Goal: Submit feedback/report problem

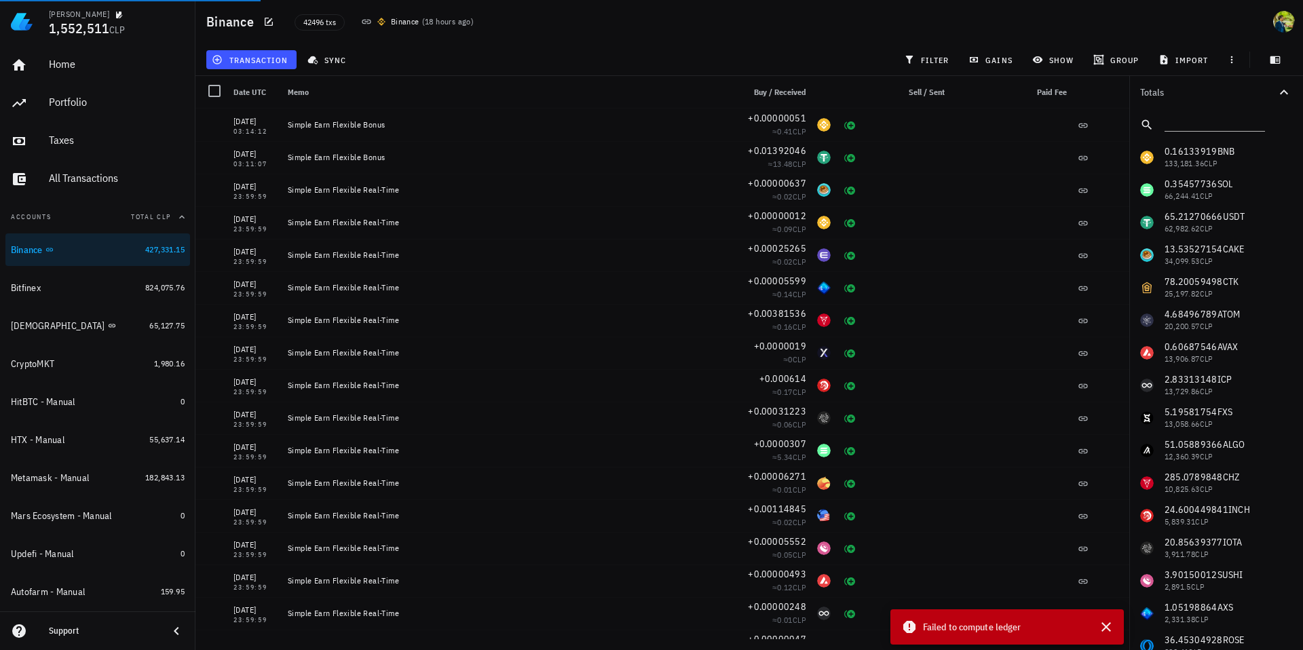
click at [59, 637] on div "Support" at bounding box center [103, 631] width 109 height 22
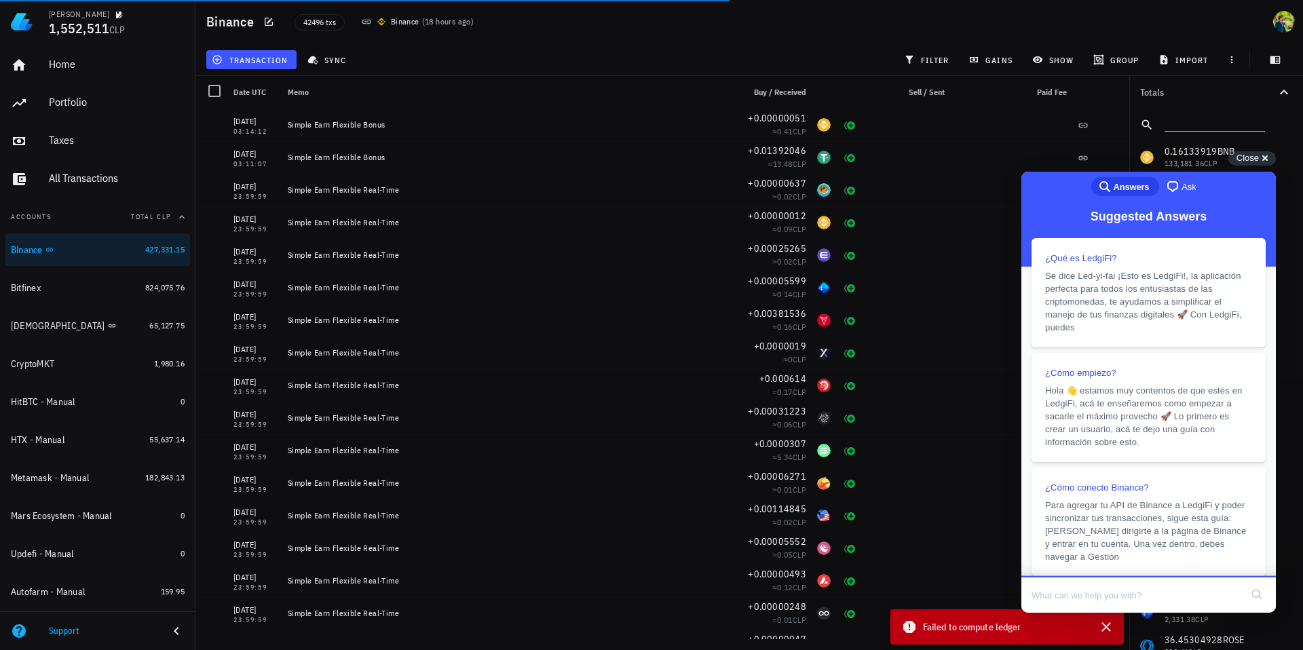
click at [1188, 189] on span "Ask" at bounding box center [1188, 188] width 14 height 14
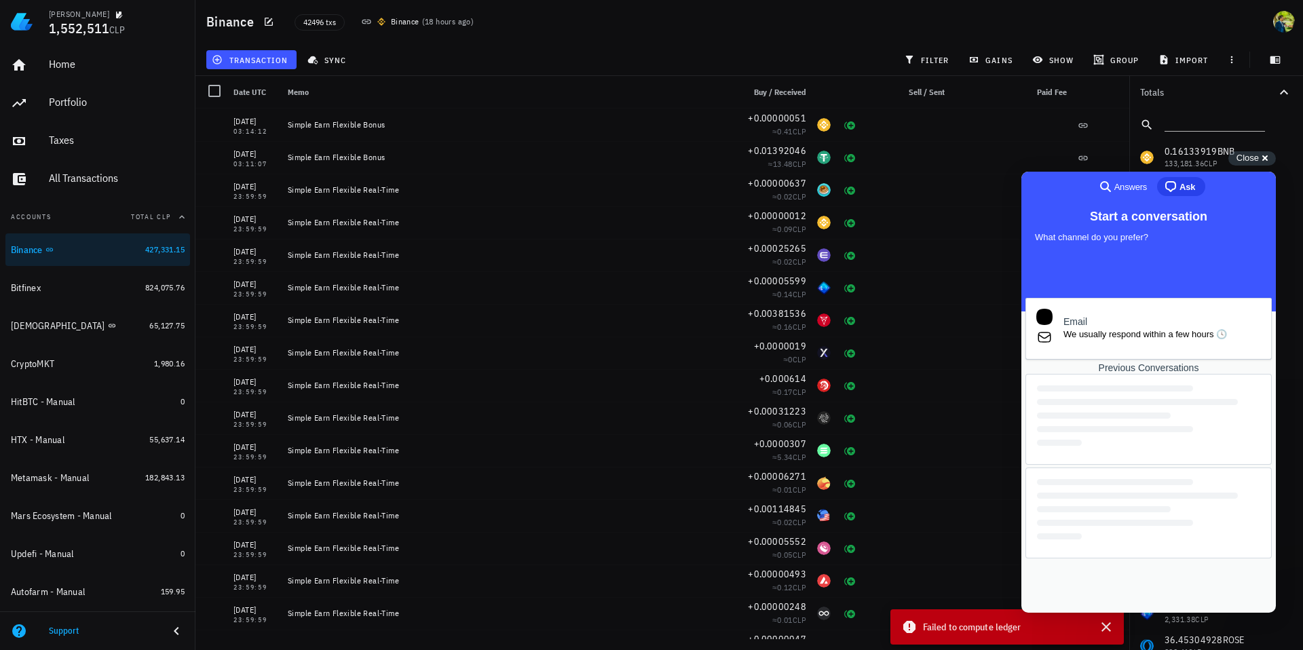
click at [1121, 465] on div at bounding box center [1148, 419] width 246 height 91
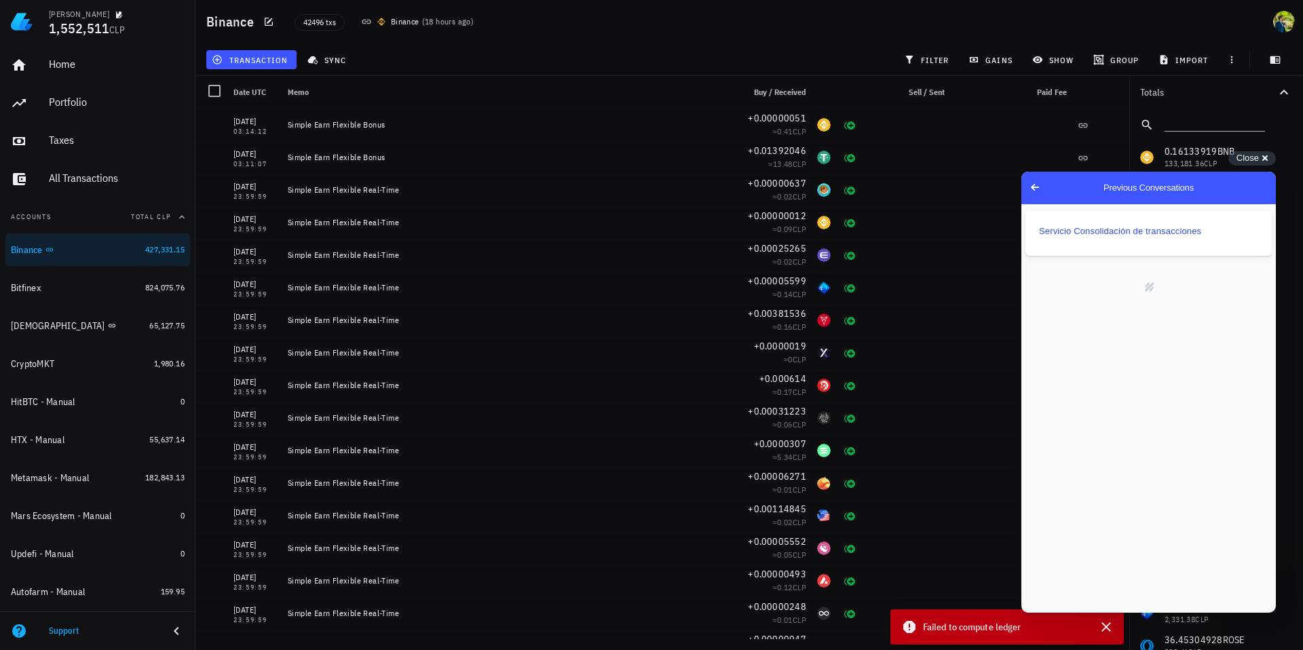
click at [1031, 187] on span "Go back" at bounding box center [1035, 187] width 16 height 16
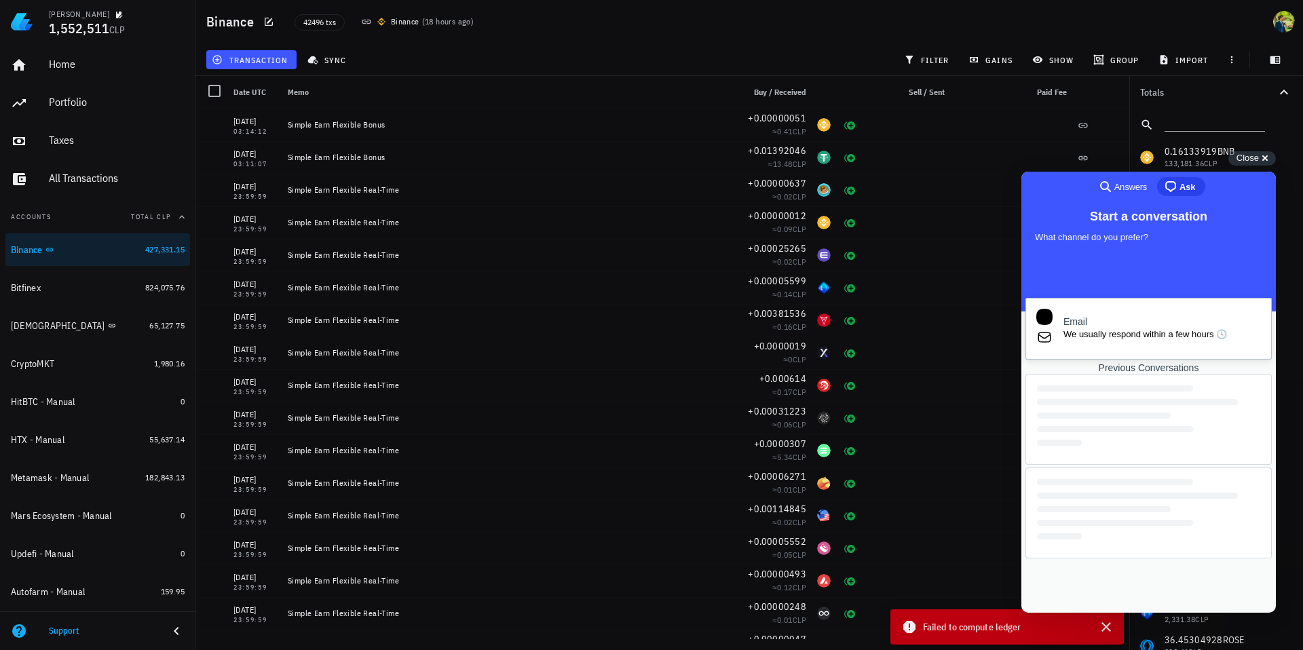
click at [1097, 322] on div "Email" at bounding box center [1161, 322] width 197 height 12
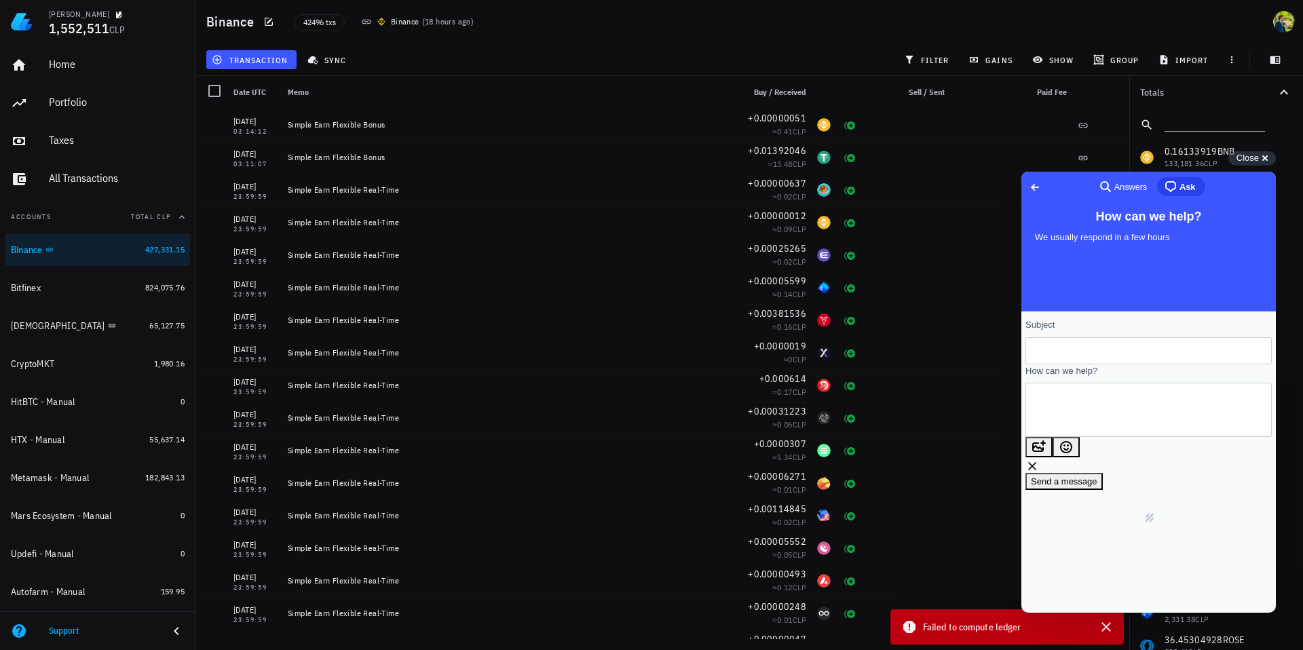
click at [1075, 353] on input "Subject" at bounding box center [1148, 351] width 225 height 24
click at [1064, 418] on textarea "How can we help?" at bounding box center [1097, 410] width 123 height 50
paste textarea "Hola. El proceso de "computando ledger" me está tirando mensajes de falla. Desp…"
type textarea "Hola. El proceso de "computando ledger" me está tirando mensajes de falla. Desp…"
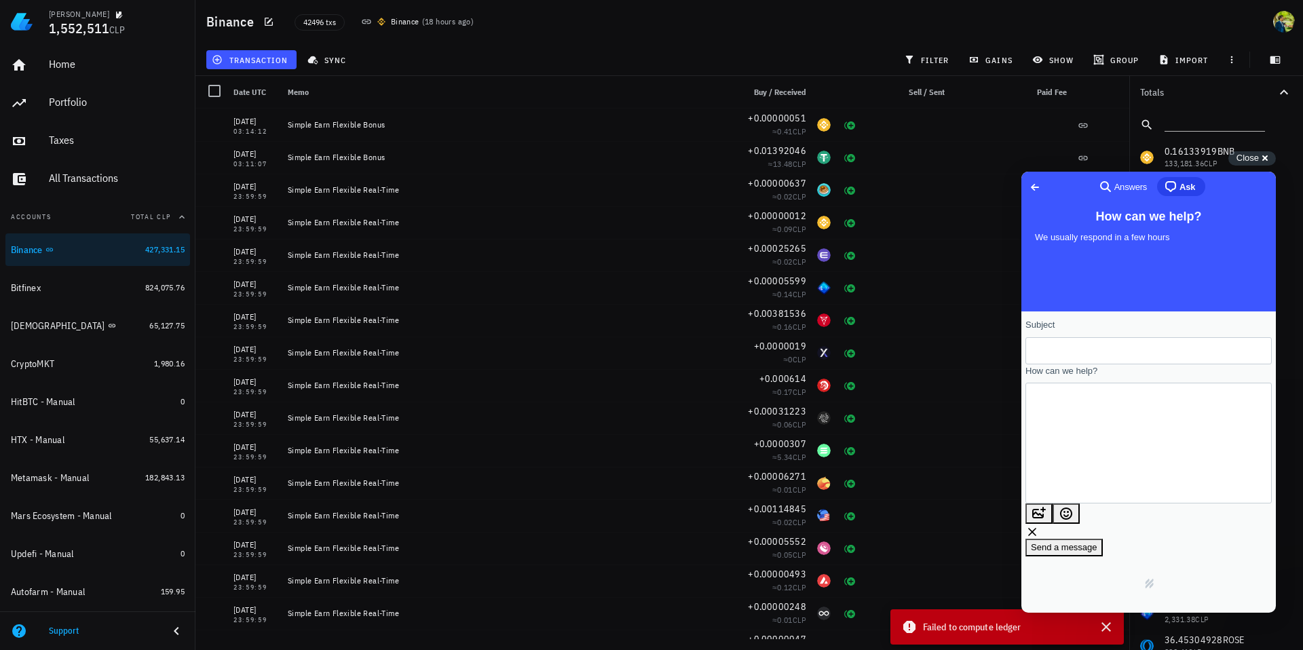
click at [1081, 346] on input "Subject" at bounding box center [1148, 351] width 225 height 24
type input "Falla en computando ledger"
click at [1063, 450] on textarea "Hola. El proceso de "computando ledger" me está tirando mensajes de falla. Desp…" at bounding box center [1049, 443] width 26 height 83
click at [1063, 462] on textarea "Hola. El proceso de "computando ledger" me está tirando mensajes de falla. Desp…" at bounding box center [1049, 443] width 26 height 83
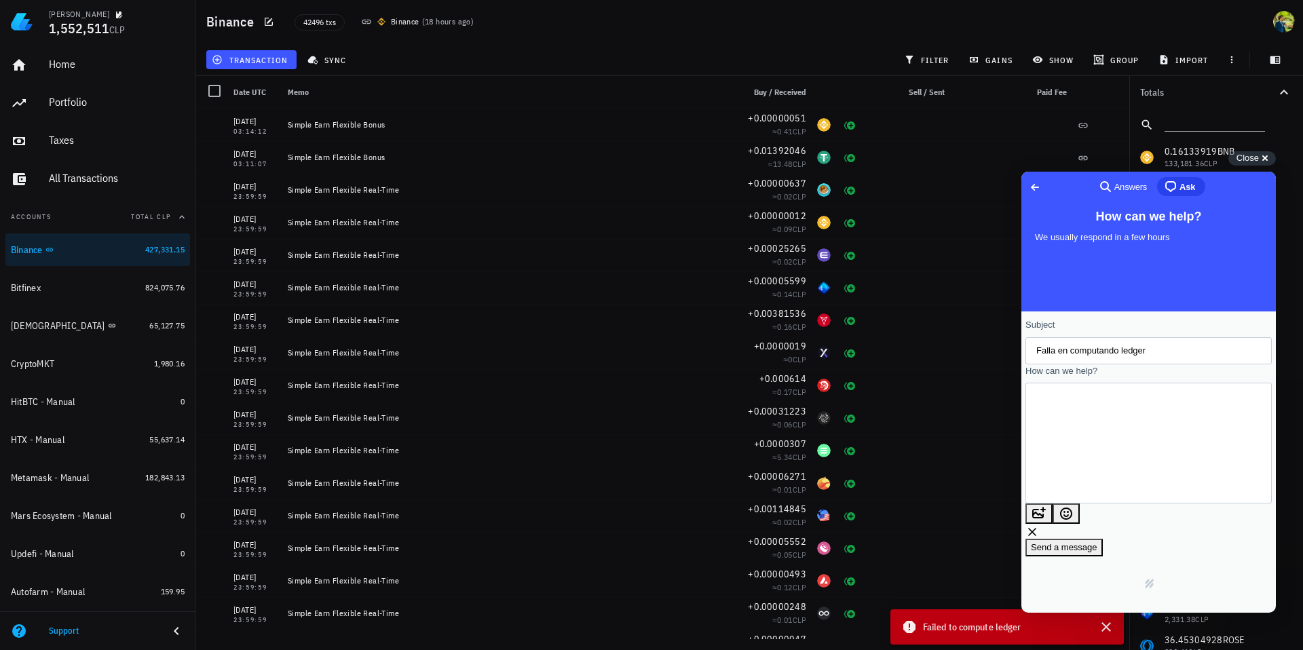
scroll to position [15, 0]
click at [1053, 504] on button "image-plus" at bounding box center [1038, 514] width 27 height 20
type input "C:\fakepath\Captura de pantalla 2025-08-26 a la(s) 10.52.14 a.m..png"
click at [1059, 506] on div "Files: 1" at bounding box center [1045, 513] width 29 height 14
click at [1163, 649] on div at bounding box center [1148, 654] width 254 height 0
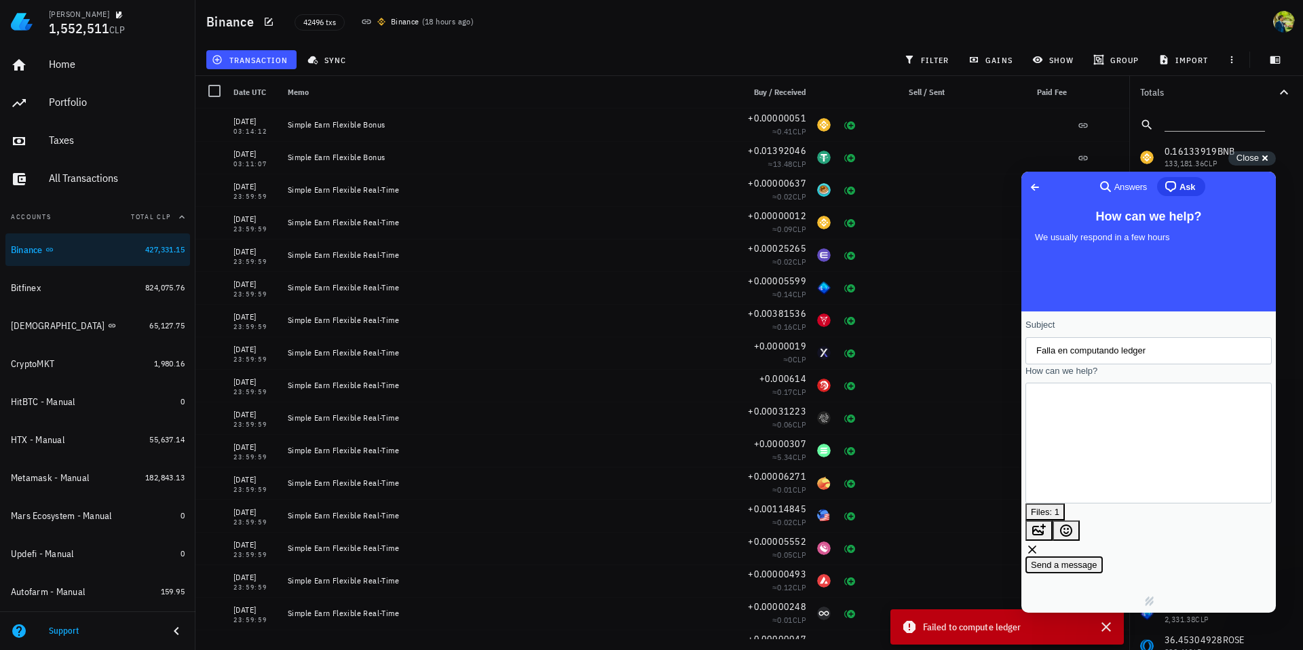
click at [1097, 560] on span "Send a message" at bounding box center [1064, 565] width 67 height 10
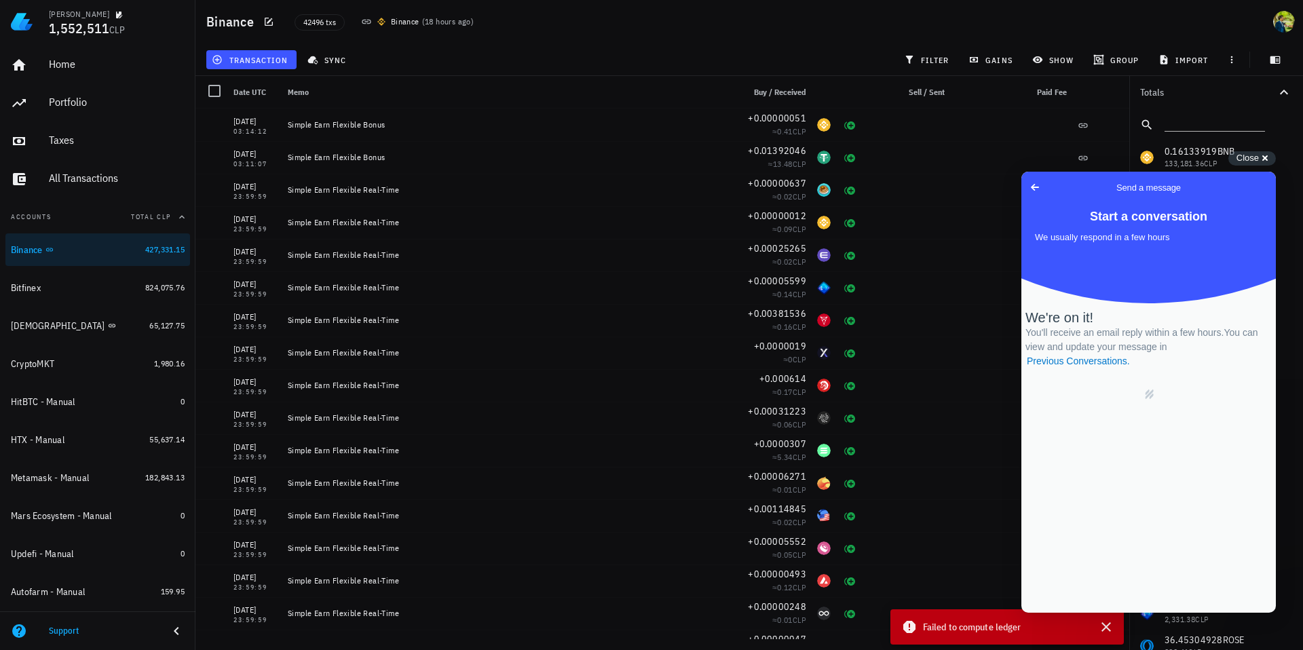
click at [1032, 190] on span "Go back" at bounding box center [1035, 187] width 16 height 16
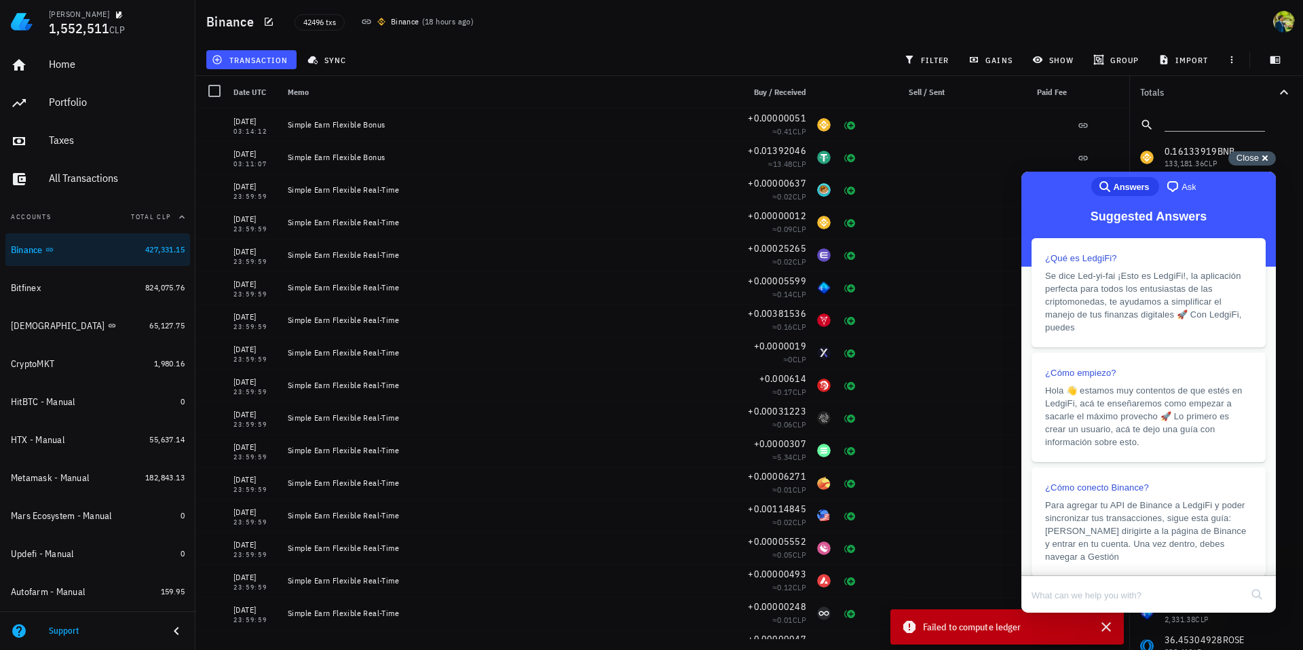
click at [1245, 160] on span "Close" at bounding box center [1247, 158] width 22 height 10
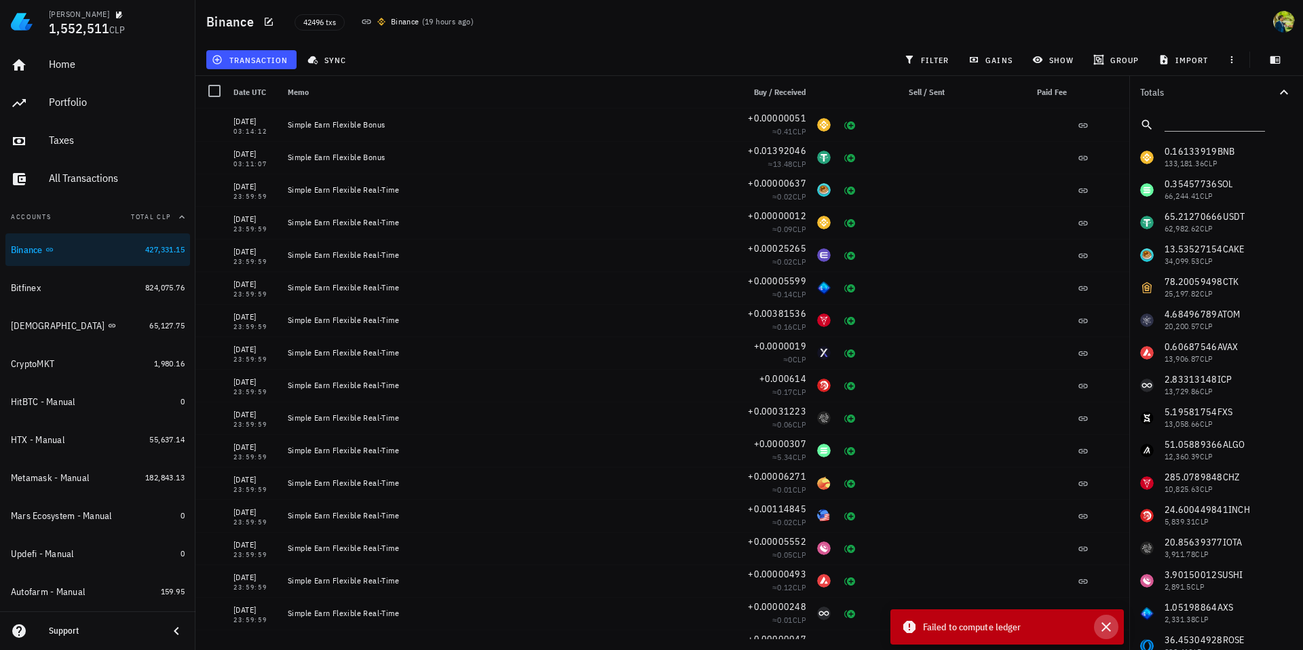
click at [1105, 622] on icon "button" at bounding box center [1106, 627] width 16 height 16
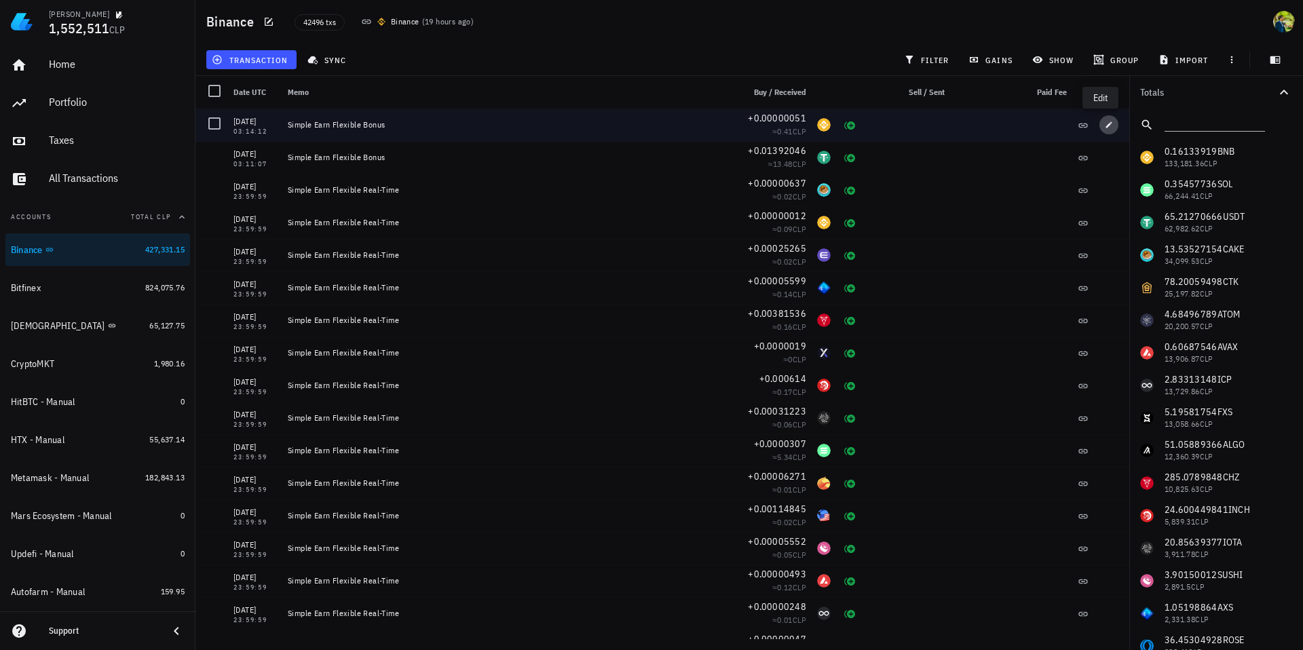
click at [1105, 122] on icon "button" at bounding box center [1109, 125] width 8 height 8
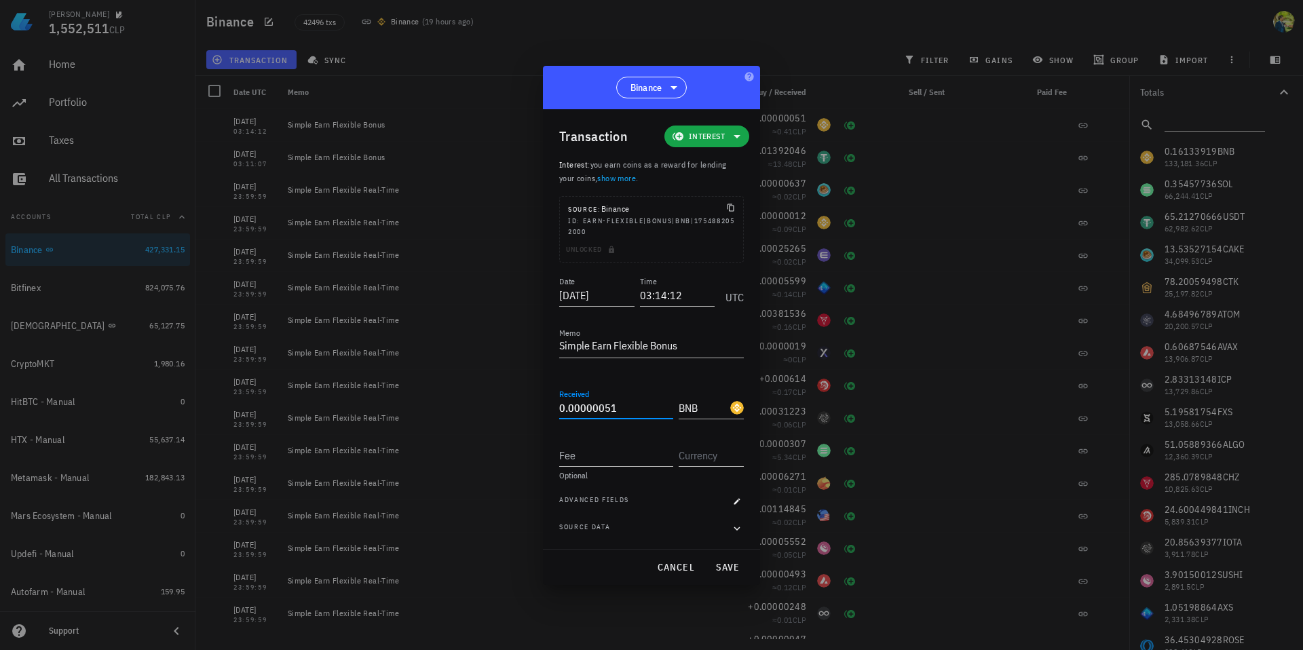
click at [619, 406] on input "0.00000051" at bounding box center [616, 408] width 114 height 22
click at [721, 564] on span "save" at bounding box center [727, 567] width 33 height 12
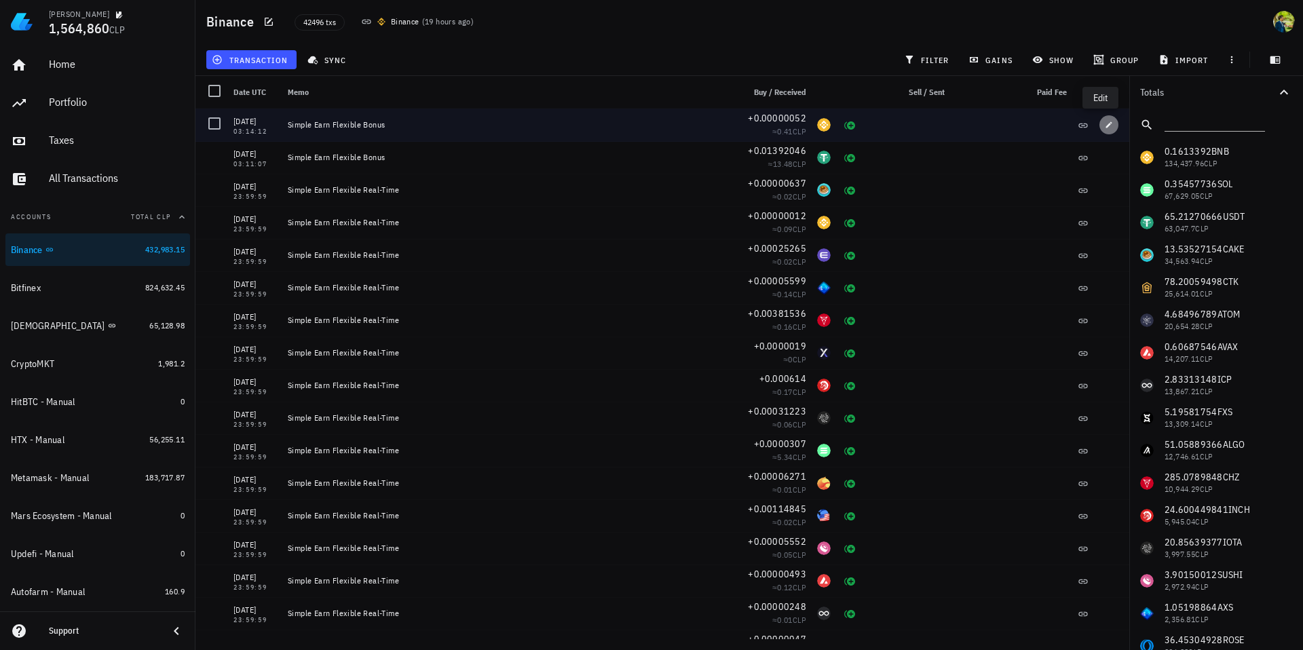
click at [1105, 125] on icon "button" at bounding box center [1109, 125] width 8 height 8
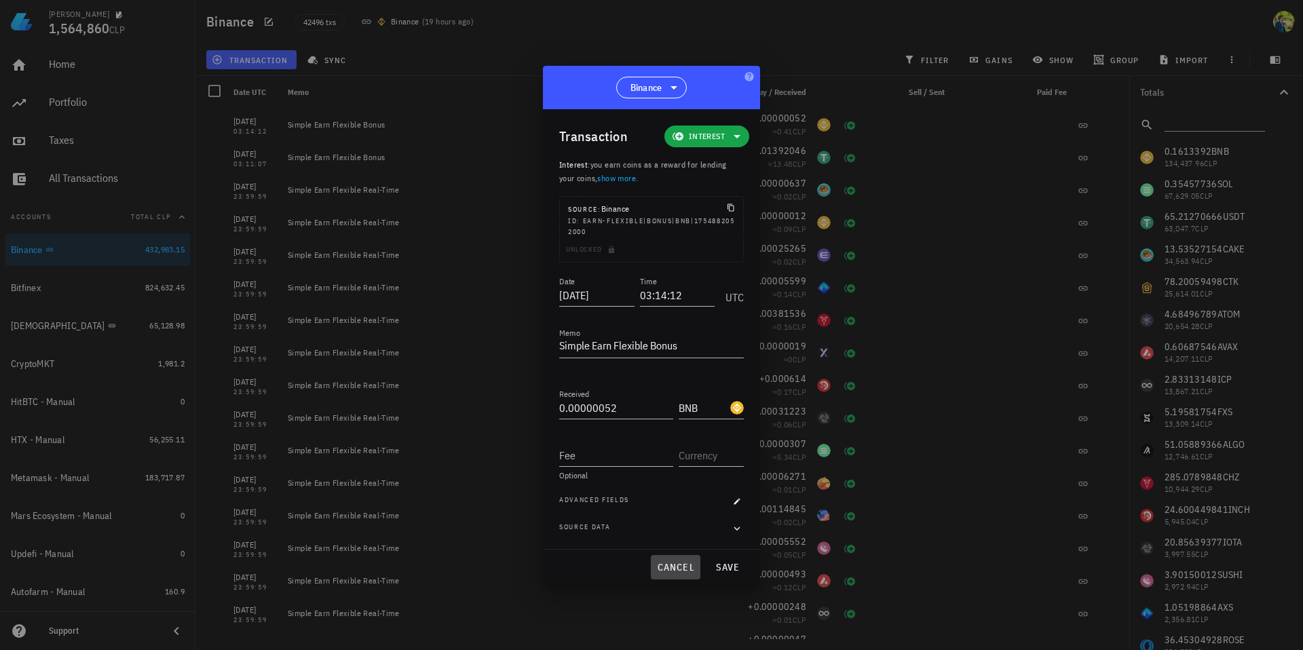
click at [675, 568] on span "cancel" at bounding box center [675, 567] width 39 height 12
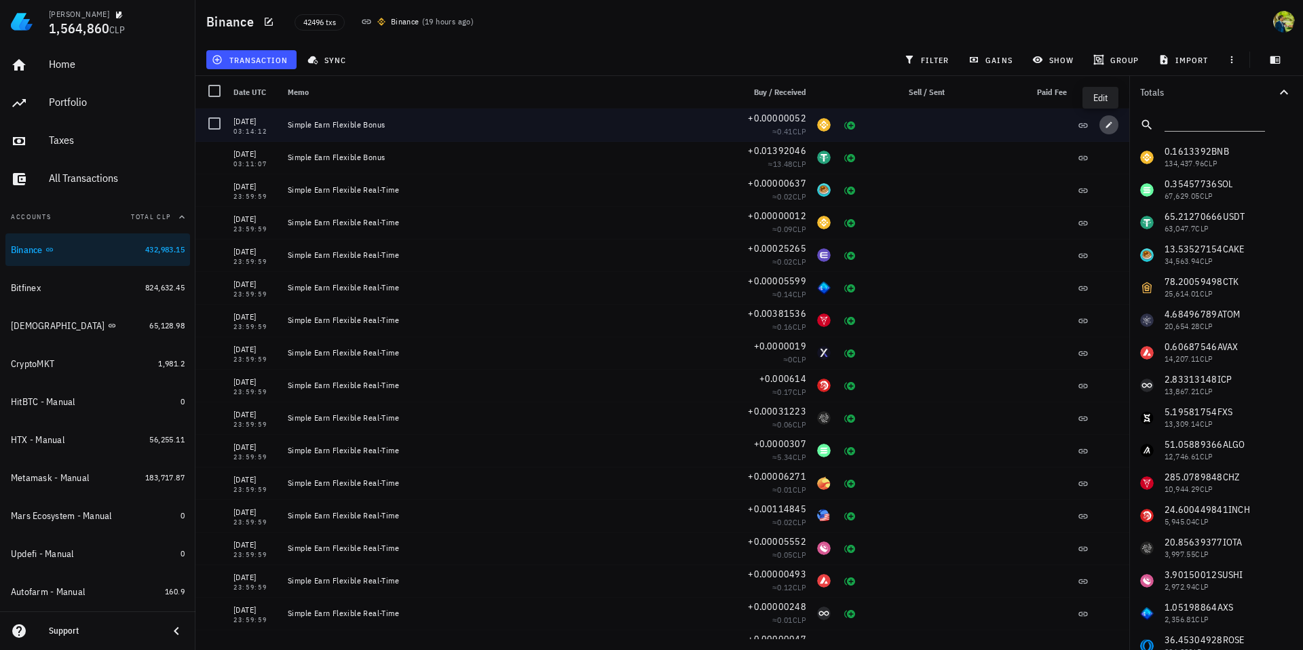
click at [1105, 125] on icon "button" at bounding box center [1109, 125] width 8 height 8
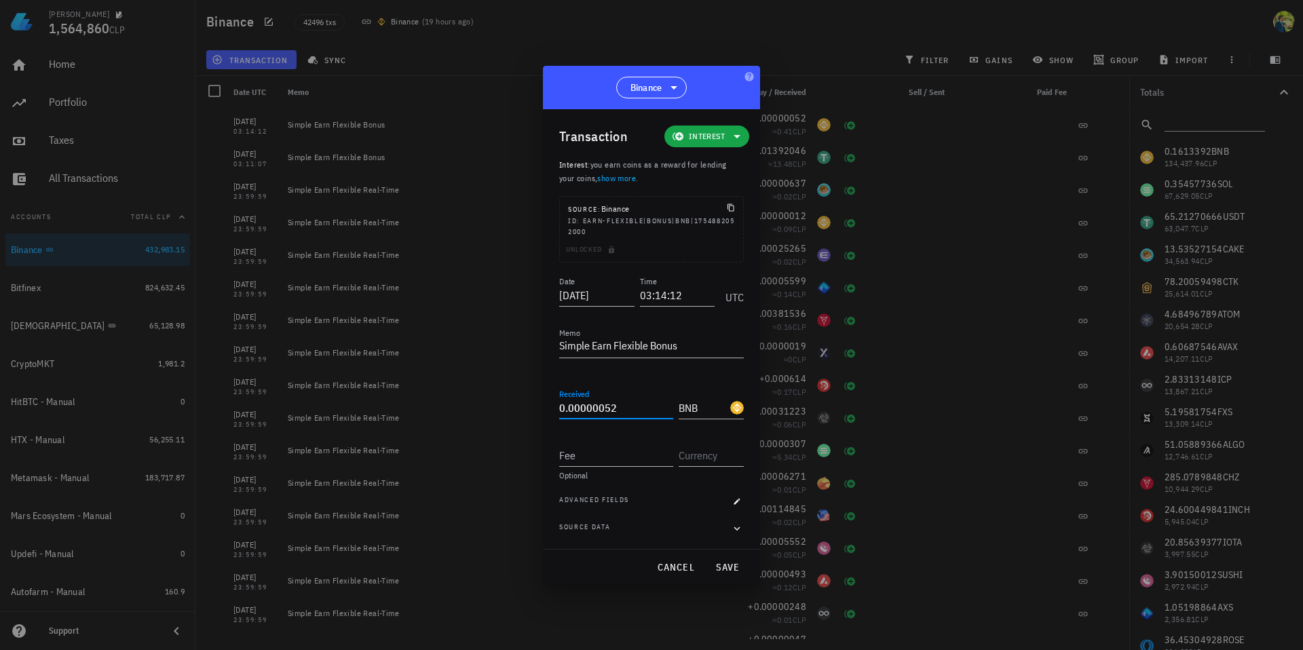
click at [619, 406] on input "0.00000052" at bounding box center [616, 408] width 114 height 22
click at [727, 562] on span "save" at bounding box center [727, 567] width 33 height 12
type input "0.00000052"
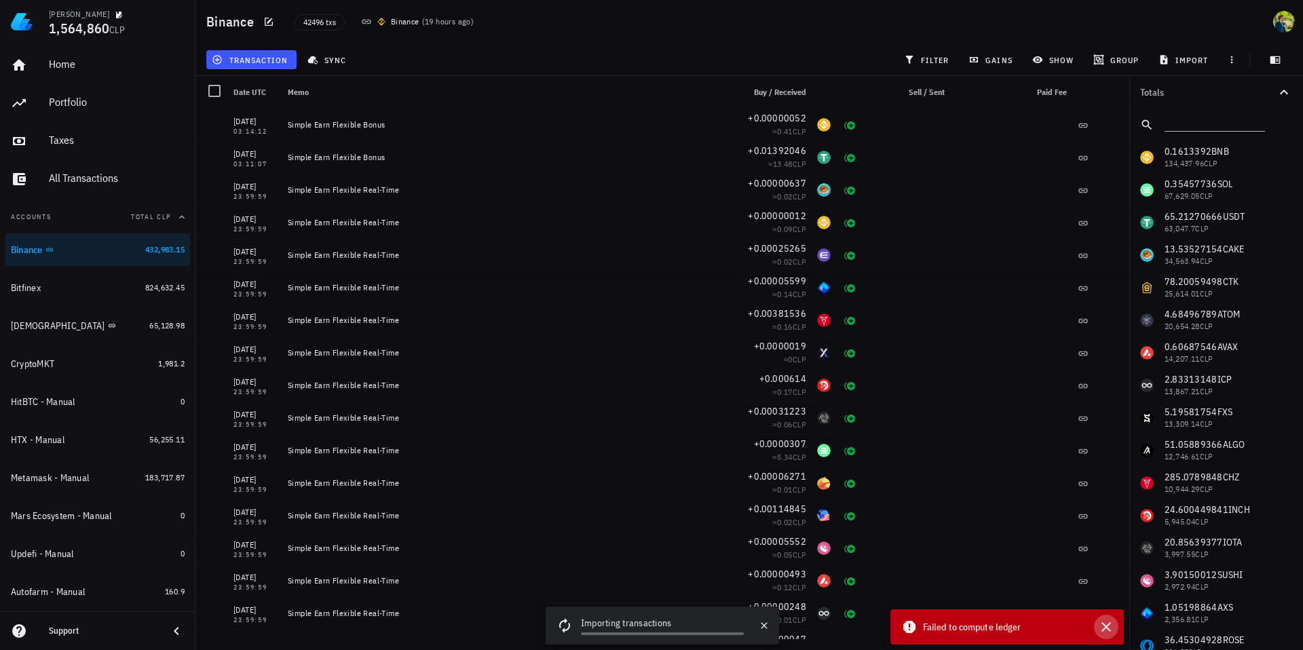
click at [1105, 625] on icon "button" at bounding box center [1106, 627] width 10 height 10
